Goal: Task Accomplishment & Management: Complete application form

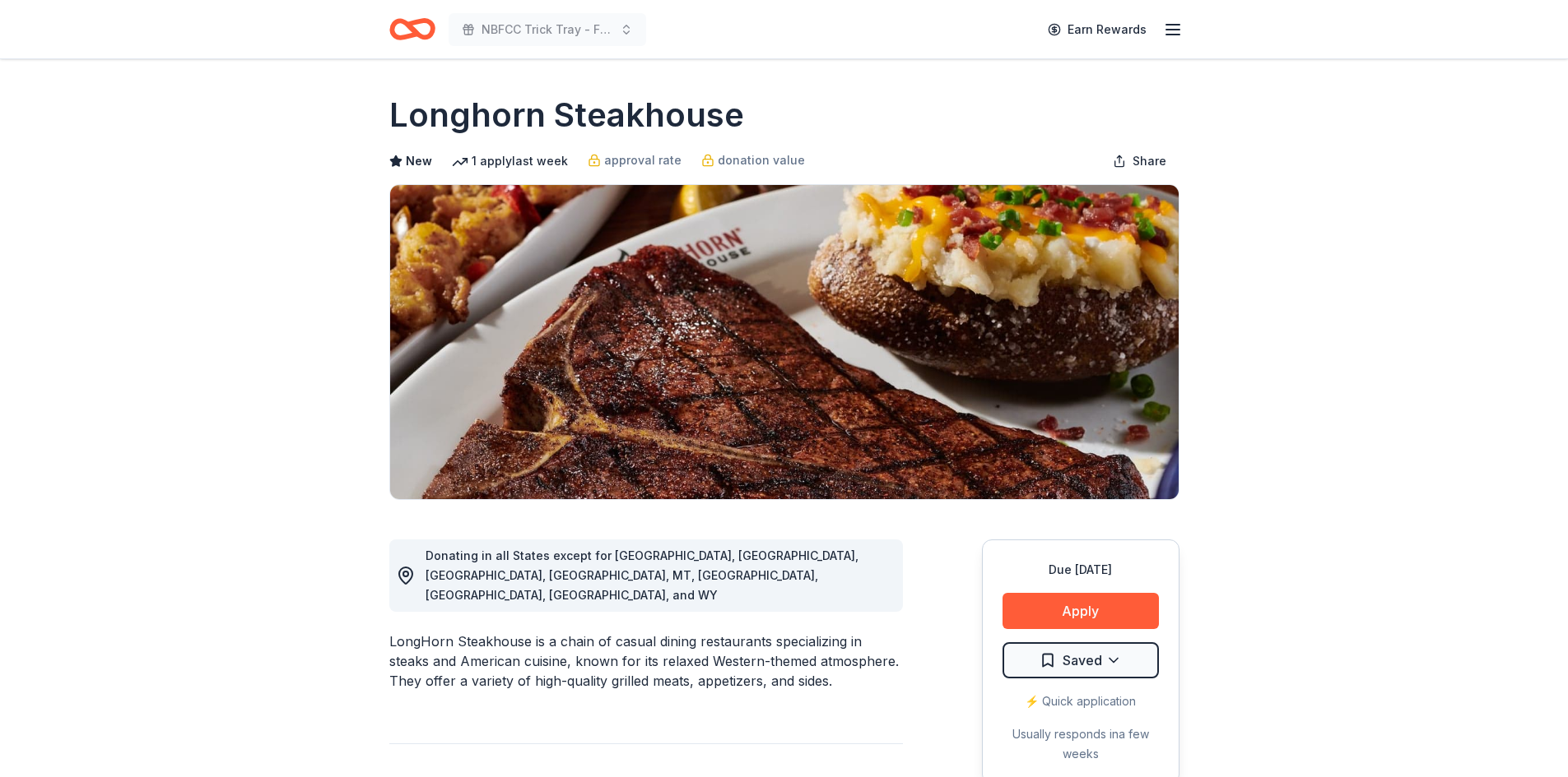
scroll to position [220, 0]
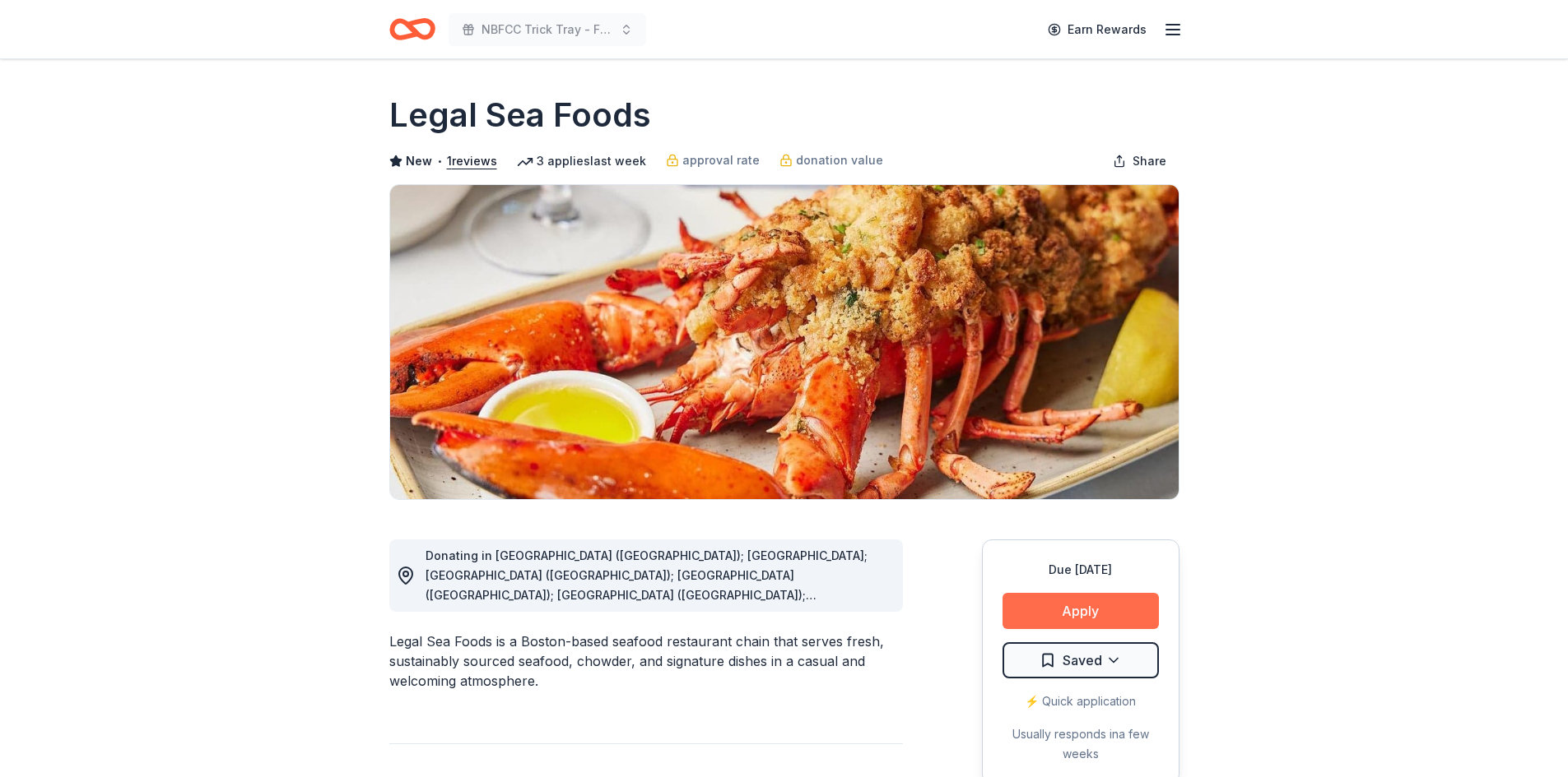
click at [1070, 610] on button "Apply" at bounding box center [1080, 611] width 156 height 36
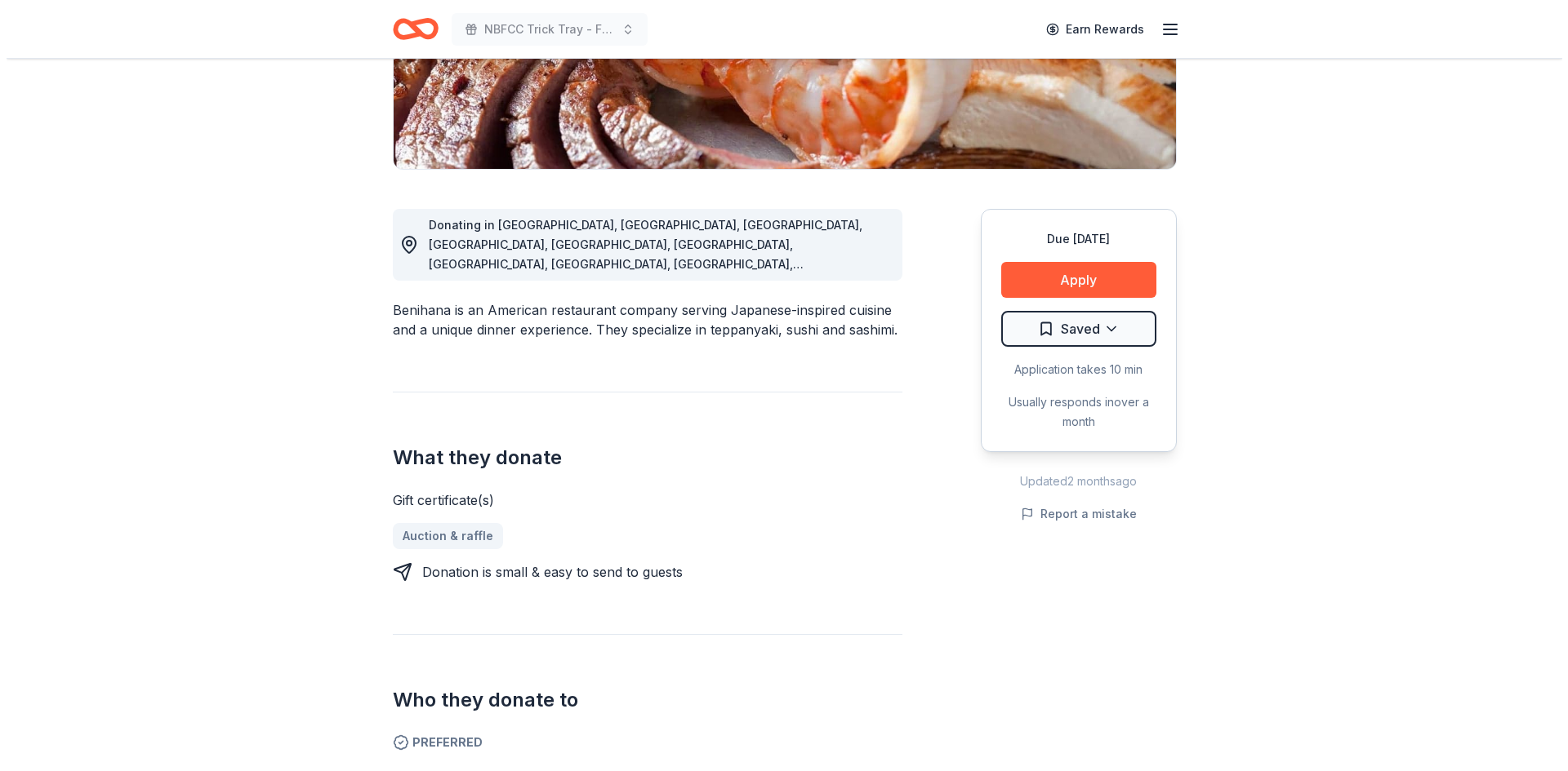
scroll to position [435, 0]
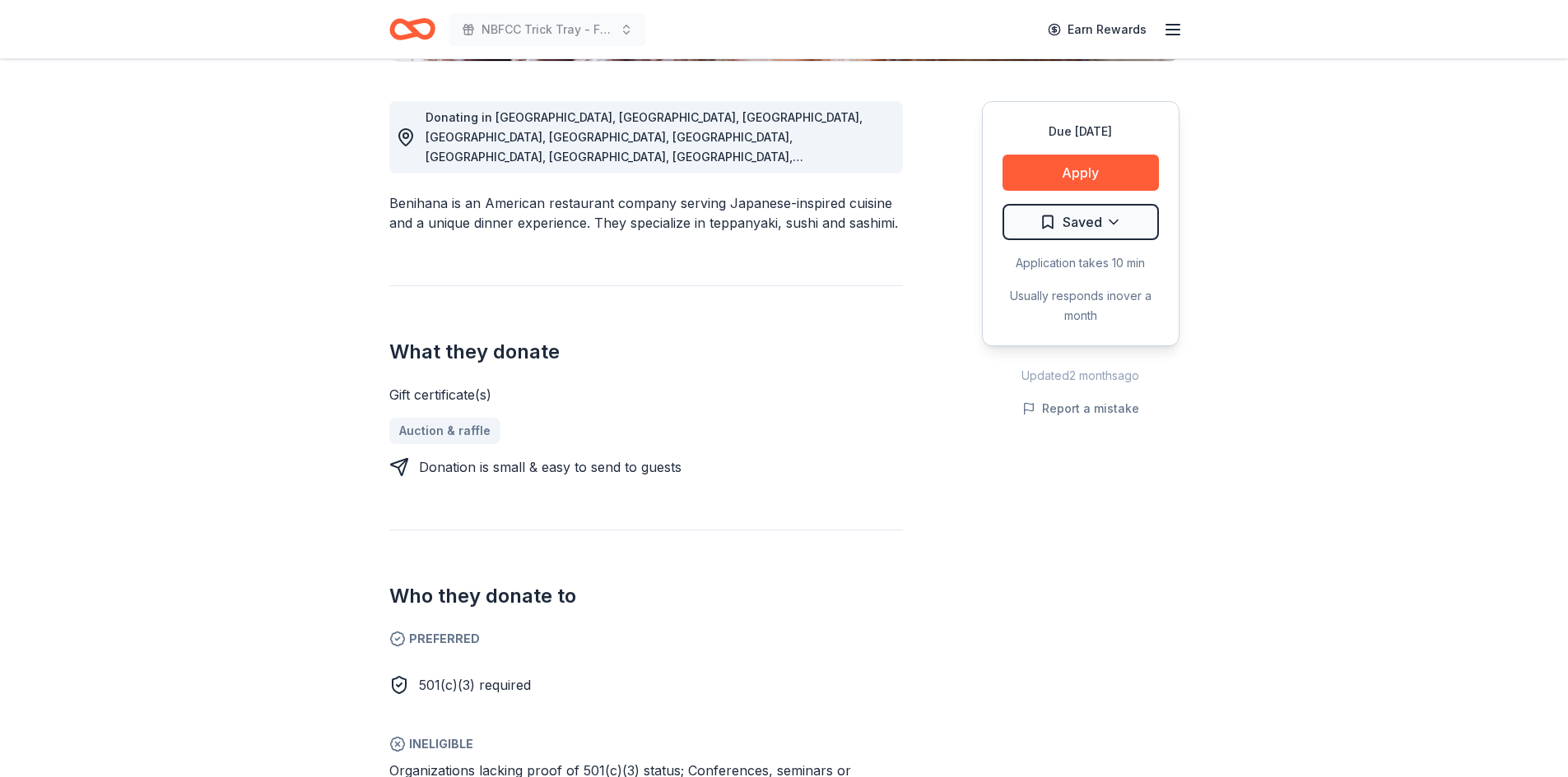
click at [1088, 152] on div "Due in 30 days Apply Saved Application takes 10 min Usually responds in over a …" at bounding box center [1080, 223] width 197 height 245
click at [1093, 166] on button "Apply" at bounding box center [1080, 172] width 156 height 36
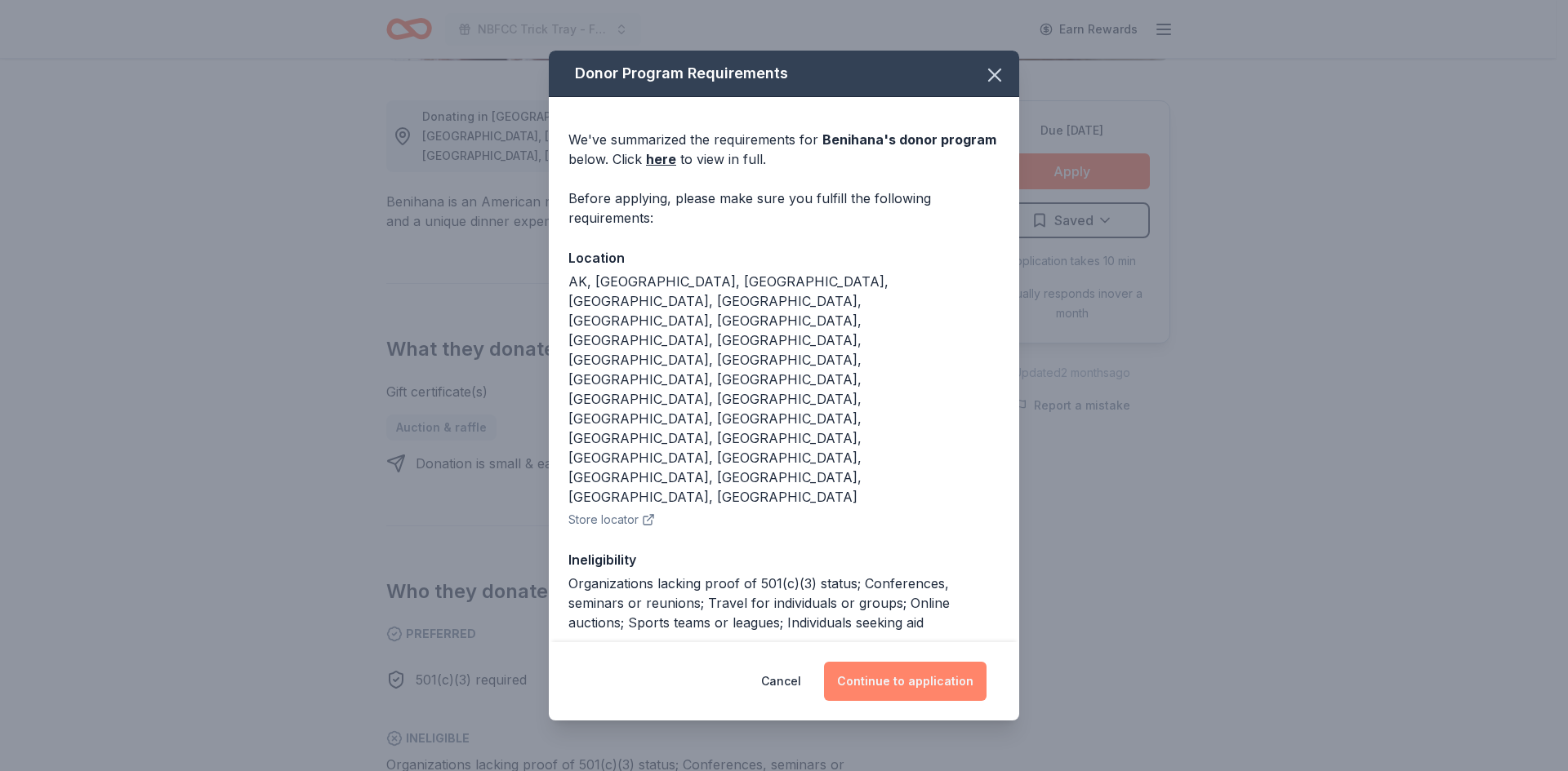
click at [920, 662] on button "Continue to application" at bounding box center [905, 681] width 163 height 39
